Goal: Information Seeking & Learning: Learn about a topic

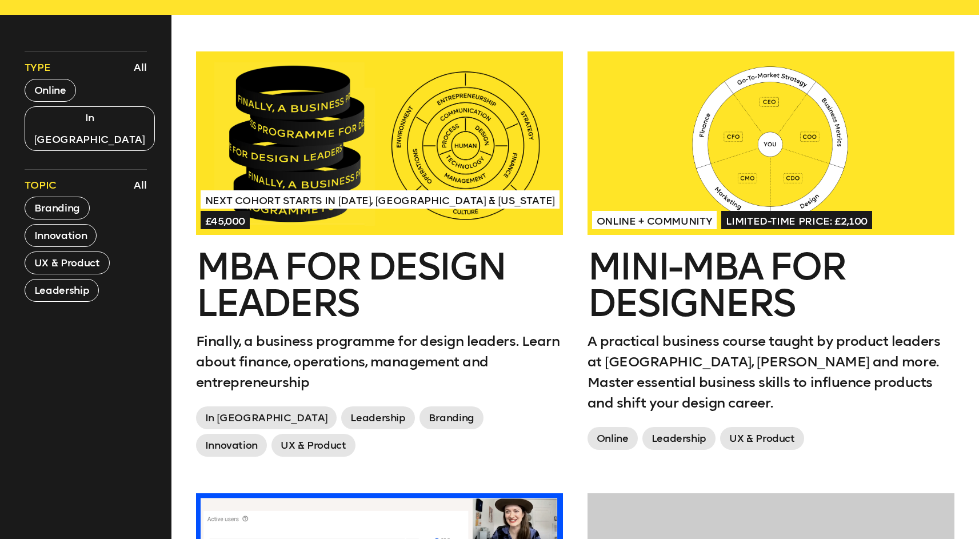
scroll to position [480, 0]
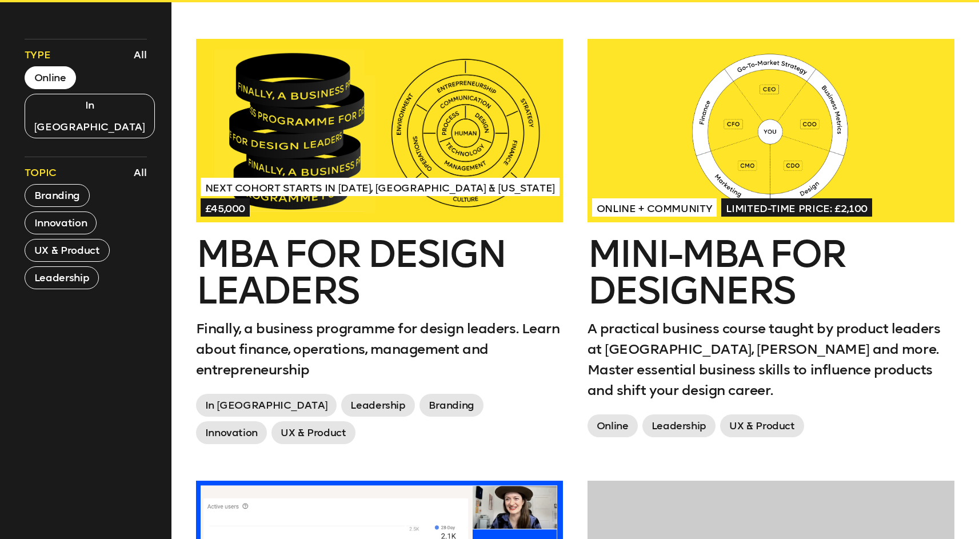
click at [63, 77] on button "Online" at bounding box center [50, 77] width 51 height 23
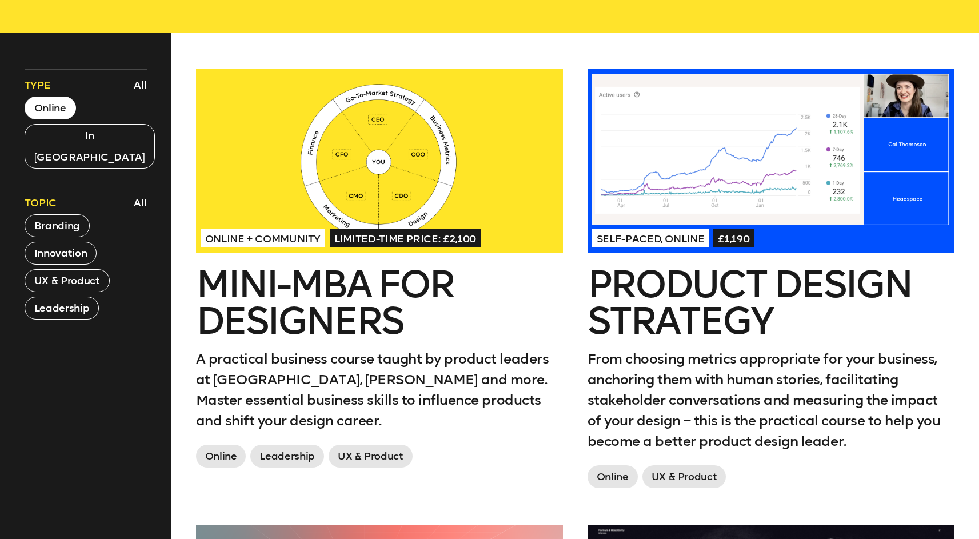
scroll to position [453, 0]
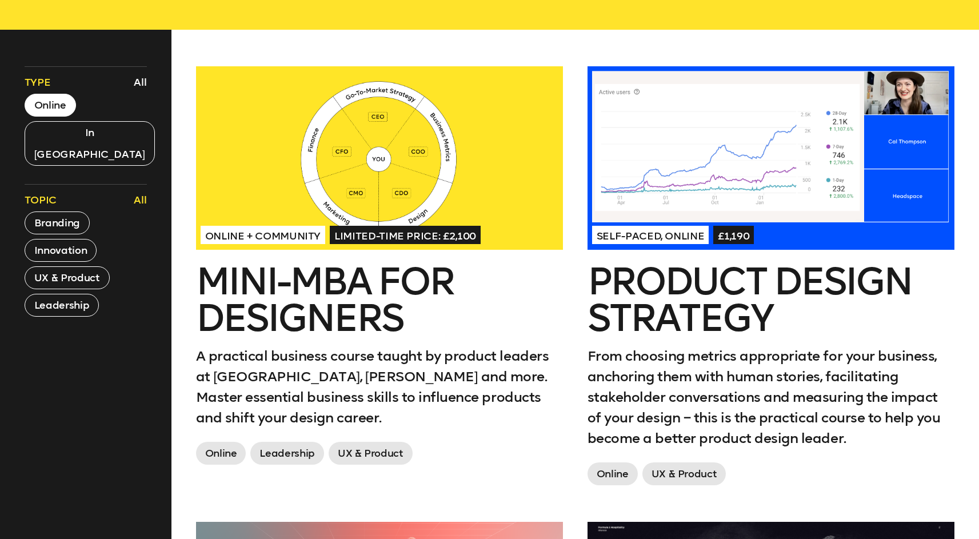
click at [143, 190] on button "All" at bounding box center [140, 199] width 19 height 19
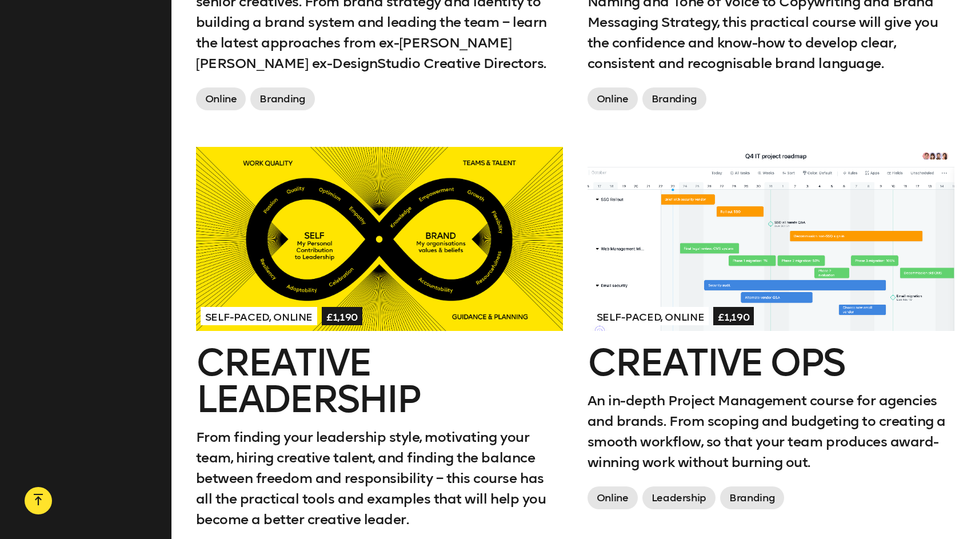
scroll to position [1249, 0]
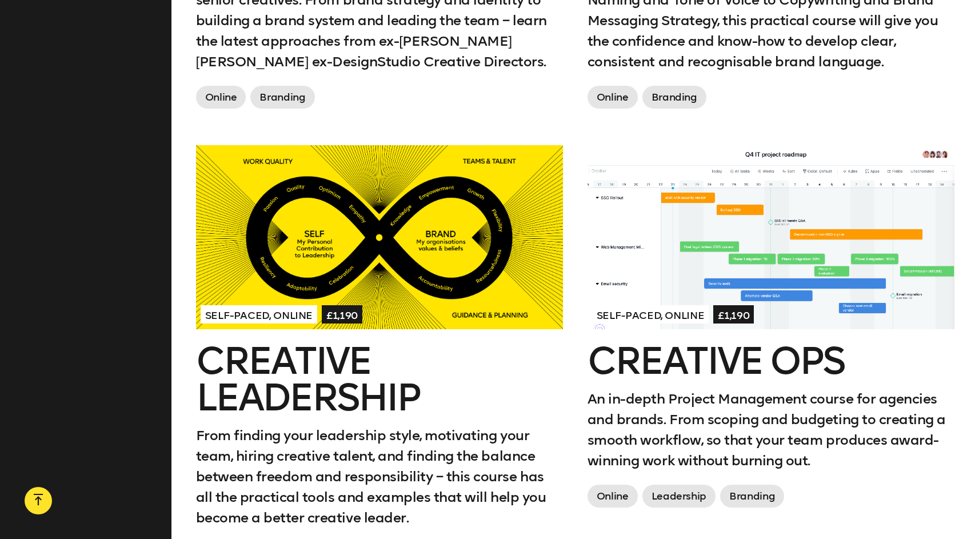
click at [467, 234] on div at bounding box center [379, 237] width 367 height 184
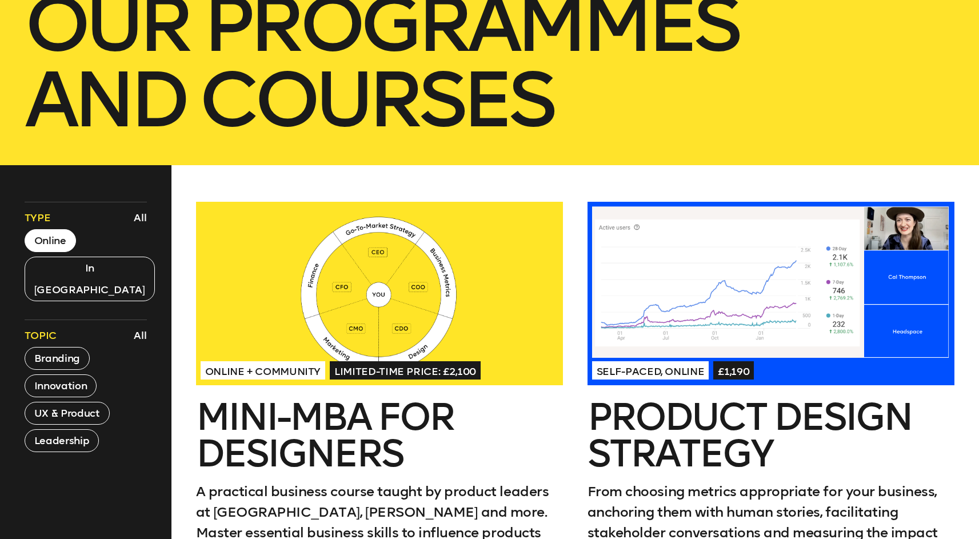
scroll to position [317, 0]
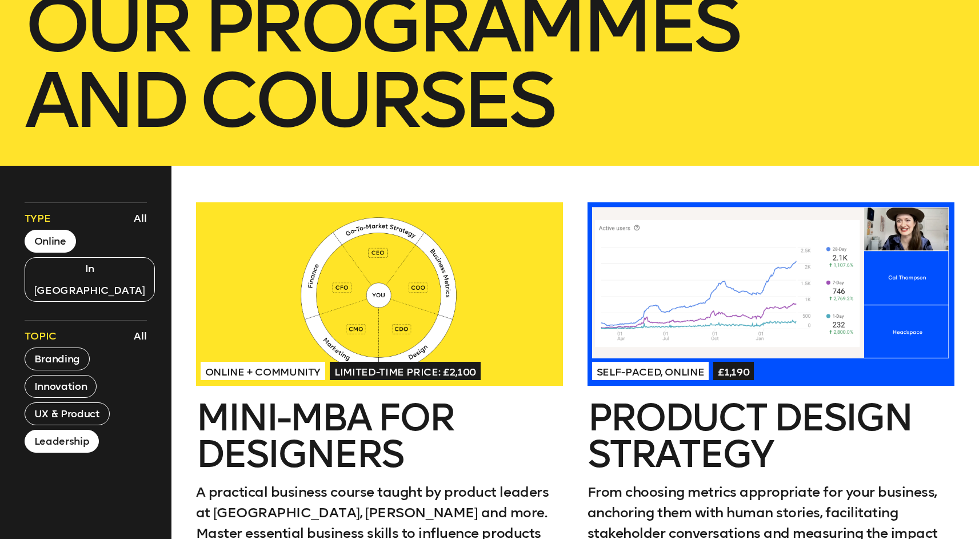
click at [67, 430] on button "Leadership" at bounding box center [62, 441] width 74 height 23
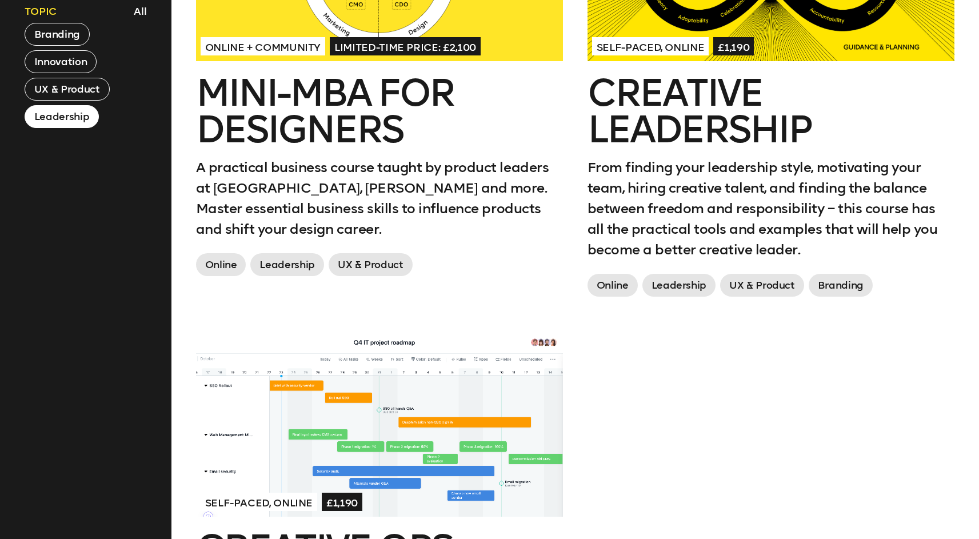
scroll to position [643, 0]
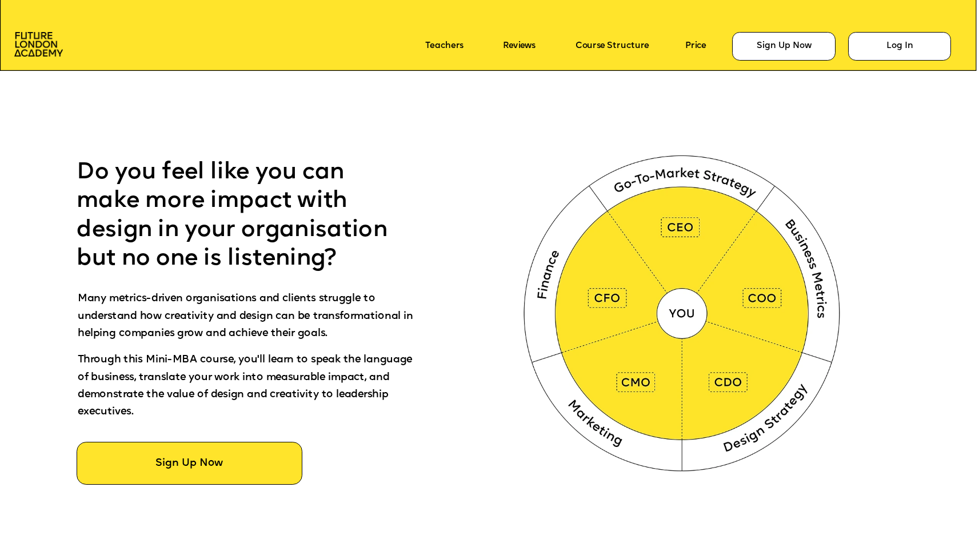
scroll to position [591, 0]
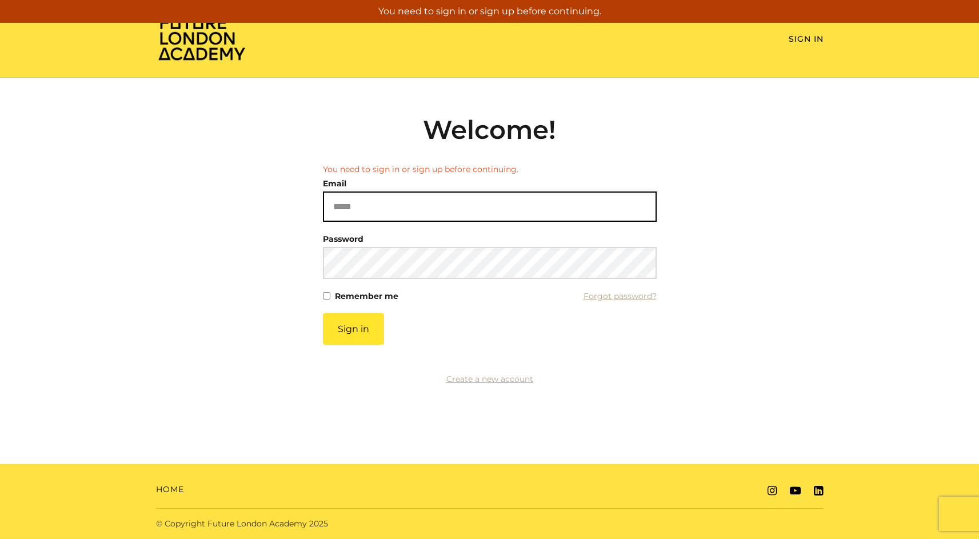
click at [366, 209] on input "Email" at bounding box center [490, 207] width 334 height 30
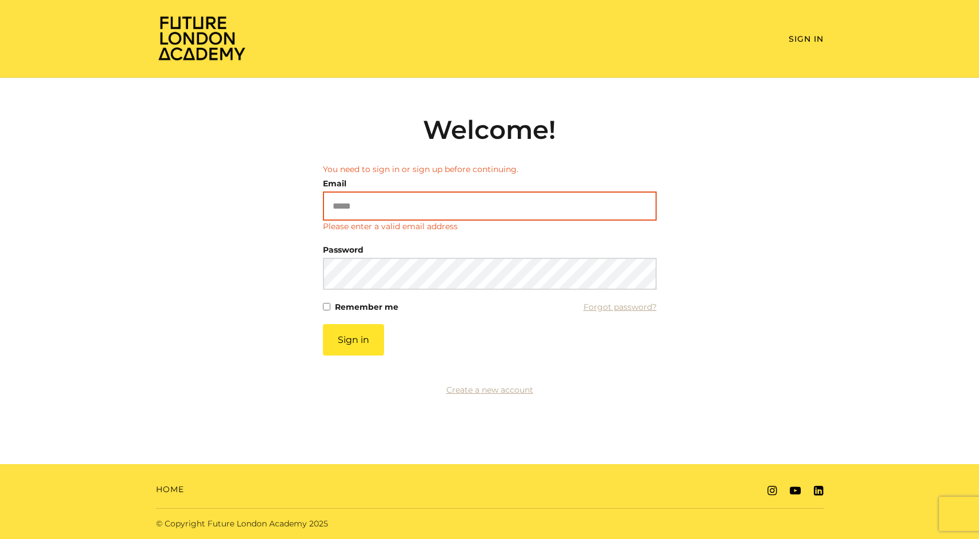
type input "**********"
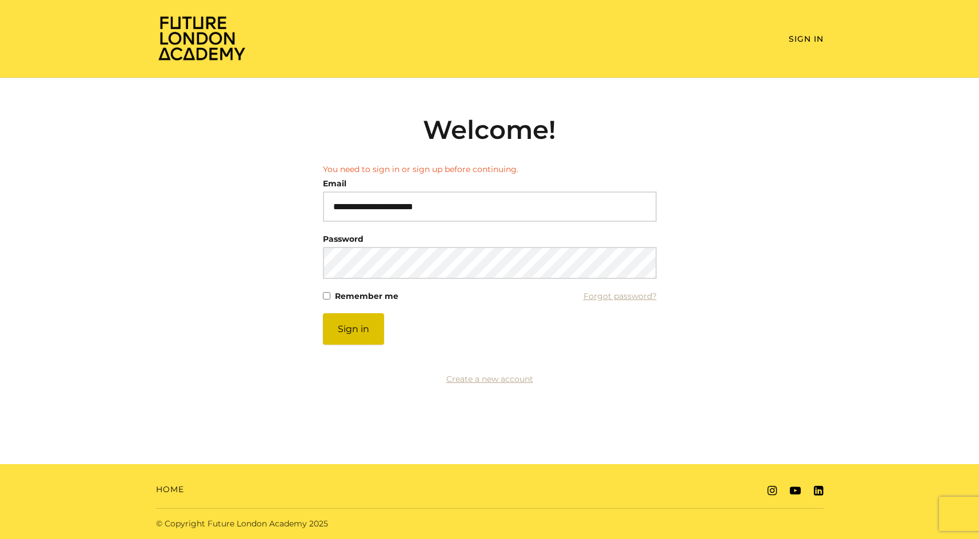
click at [357, 335] on button "Sign in" at bounding box center [353, 328] width 61 height 31
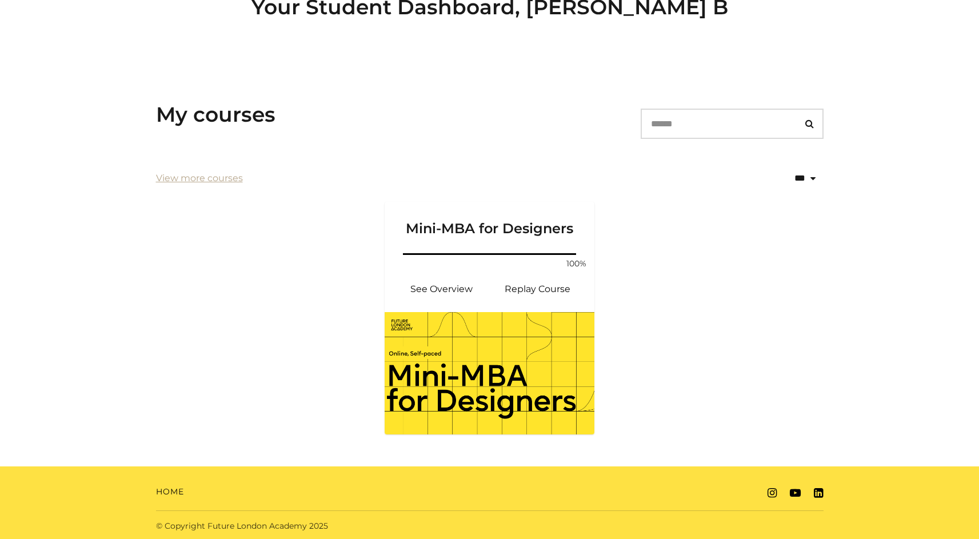
scroll to position [121, 0]
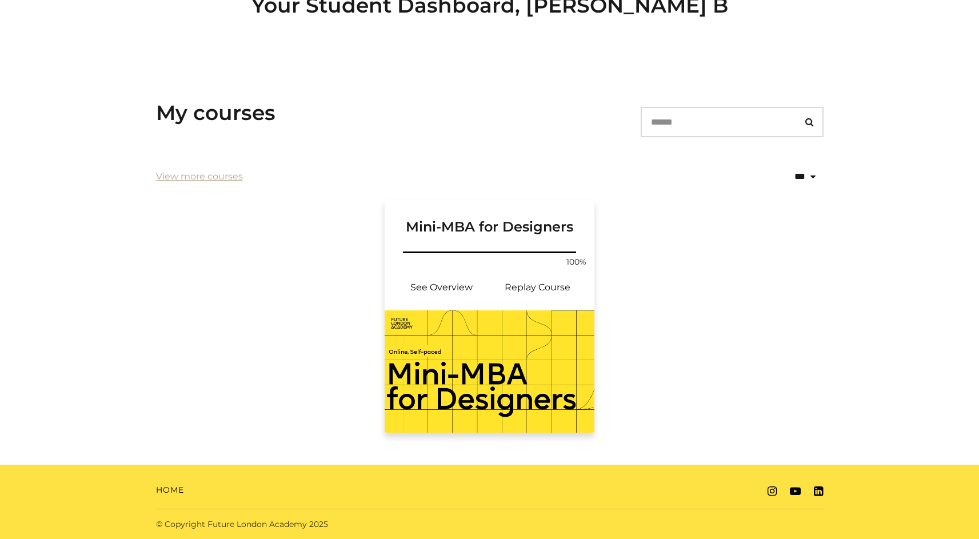
click at [579, 236] on link "Mini-MBA for Designers" at bounding box center [490, 224] width 210 height 49
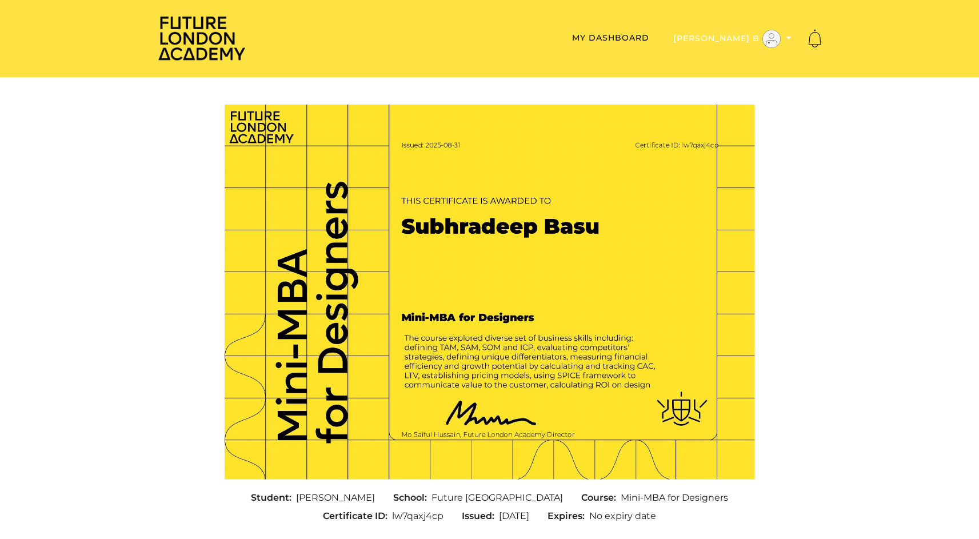
click at [791, 37] on icon "Toggle menu" at bounding box center [789, 38] width 5 height 8
click at [737, 75] on link "Support" at bounding box center [753, 75] width 101 height 18
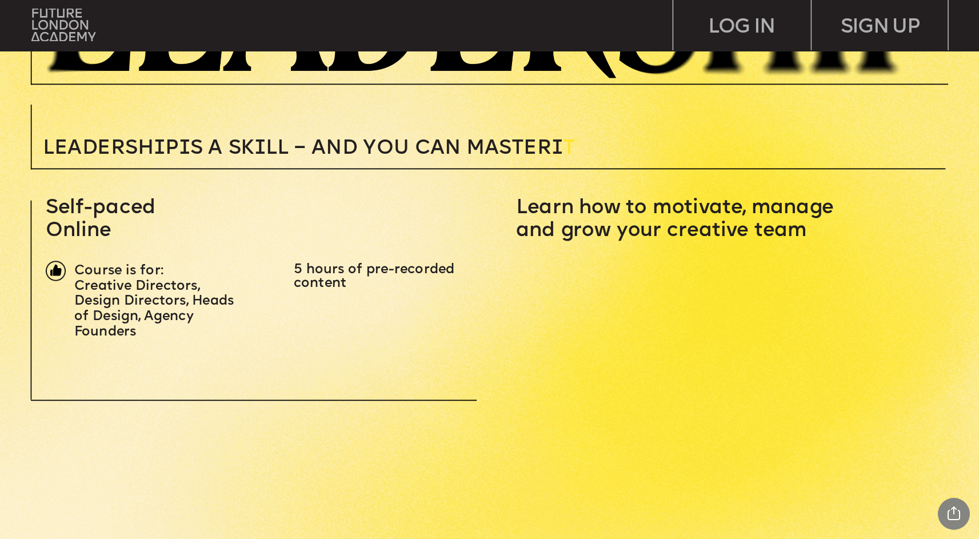
scroll to position [337, 0]
